Goal: Task Accomplishment & Management: Use online tool/utility

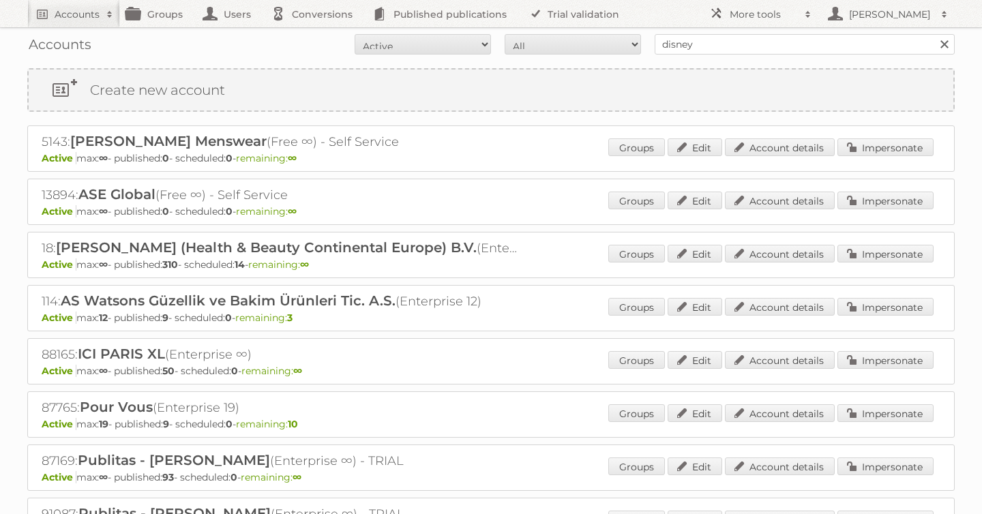
type input "disney"
click at [933, 34] on input "Search" at bounding box center [943, 44] width 20 height 20
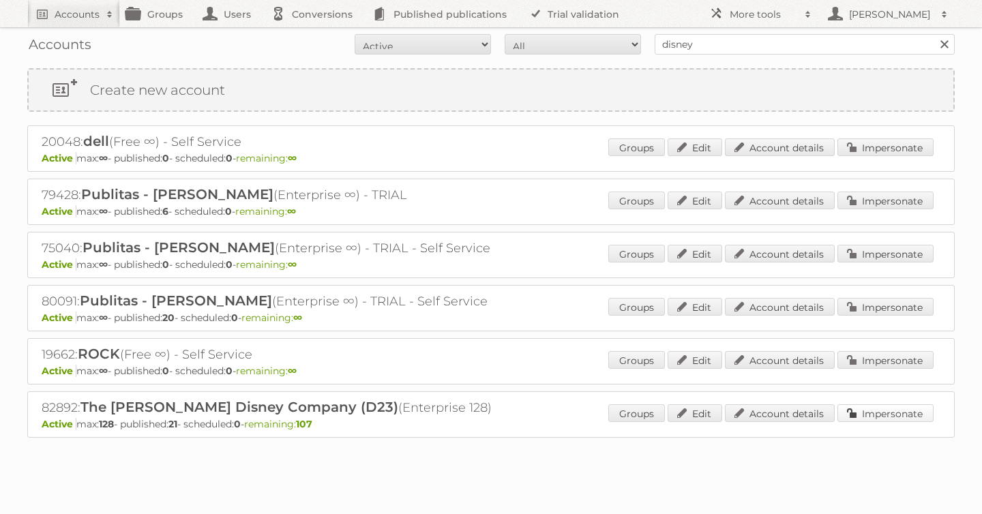
click at [895, 414] on link "Impersonate" at bounding box center [885, 413] width 96 height 18
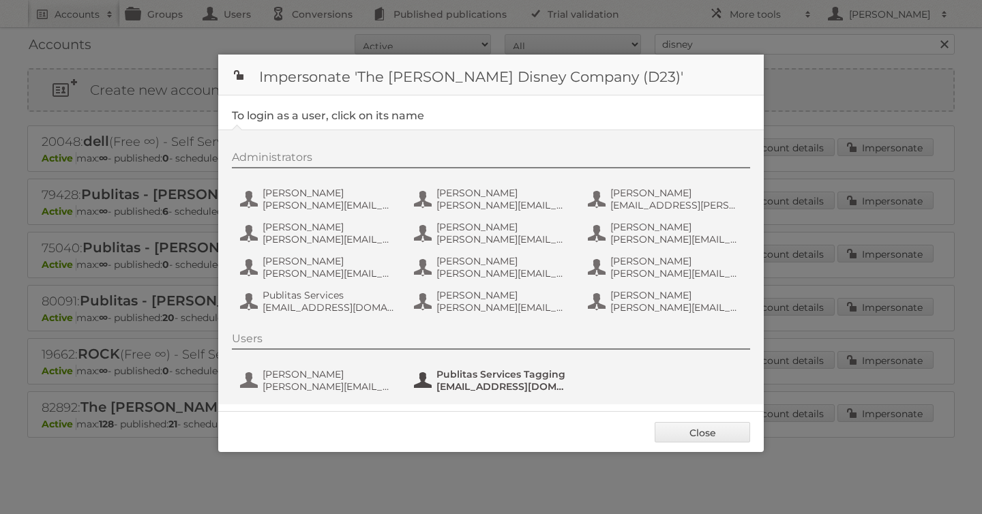
click at [485, 385] on span "[EMAIL_ADDRESS][DOMAIN_NAME]" at bounding box center [502, 386] width 132 height 12
